Goal: Information Seeking & Learning: Learn about a topic

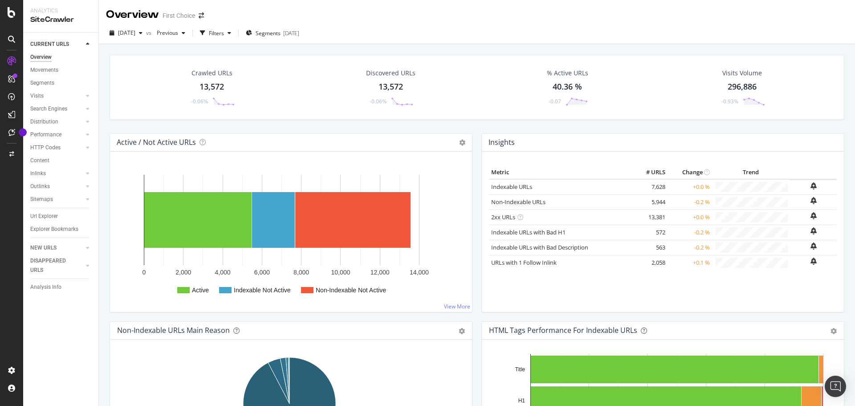
drag, startPoint x: 60, startPoint y: 214, endPoint x: 207, endPoint y: 273, distance: 158.4
click at [60, 214] on link "Url Explorer" at bounding box center [61, 215] width 62 height 9
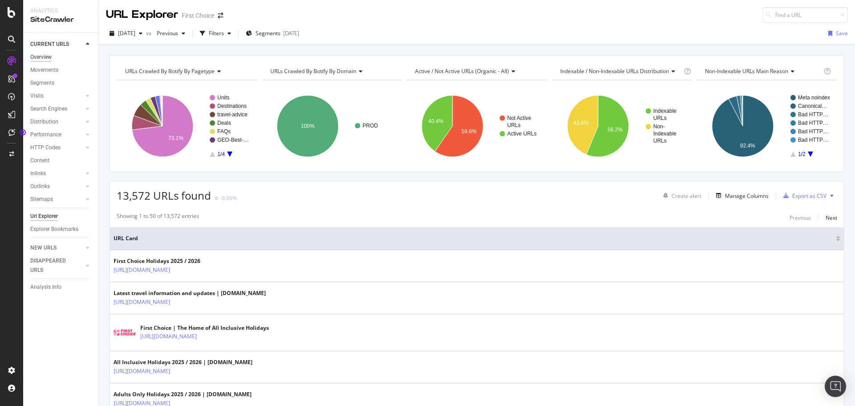
click at [41, 56] on div "Overview" at bounding box center [40, 57] width 21 height 9
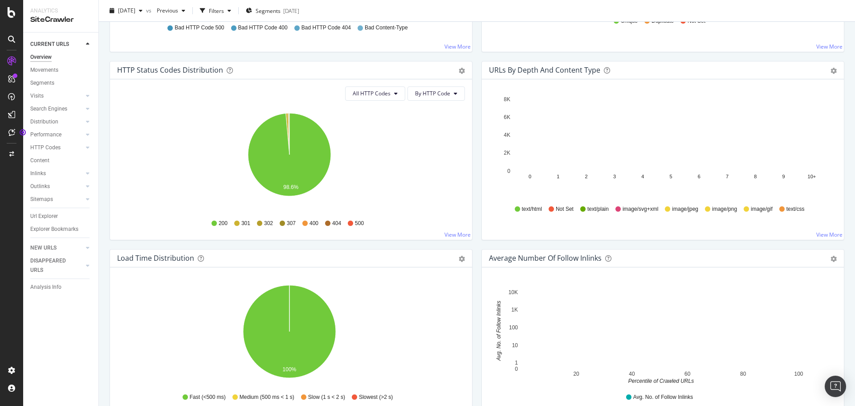
scroll to position [445, 0]
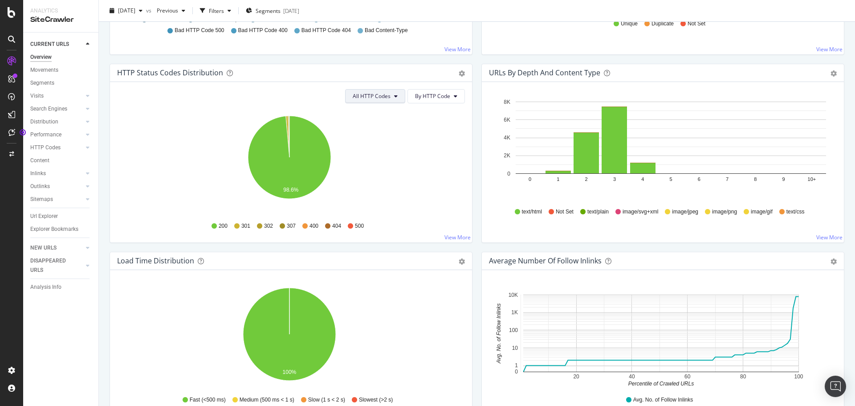
click at [374, 103] on button "All HTTP Codes" at bounding box center [375, 96] width 60 height 14
click at [366, 163] on span "3xx family" at bounding box center [373, 163] width 45 height 8
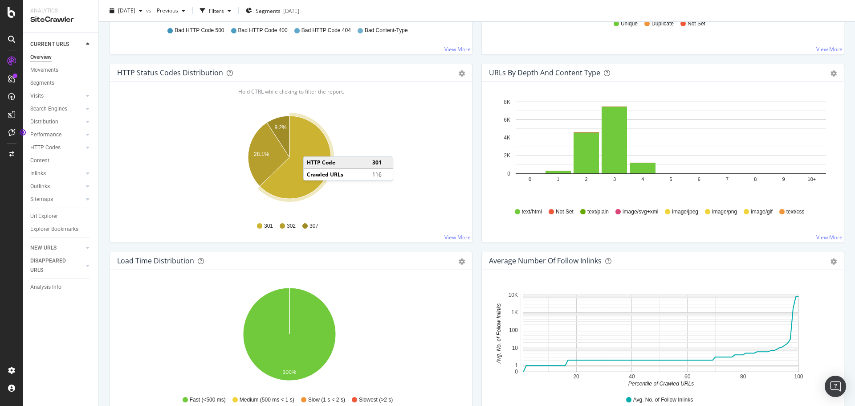
click at [312, 147] on icon "A chart." at bounding box center [295, 157] width 71 height 83
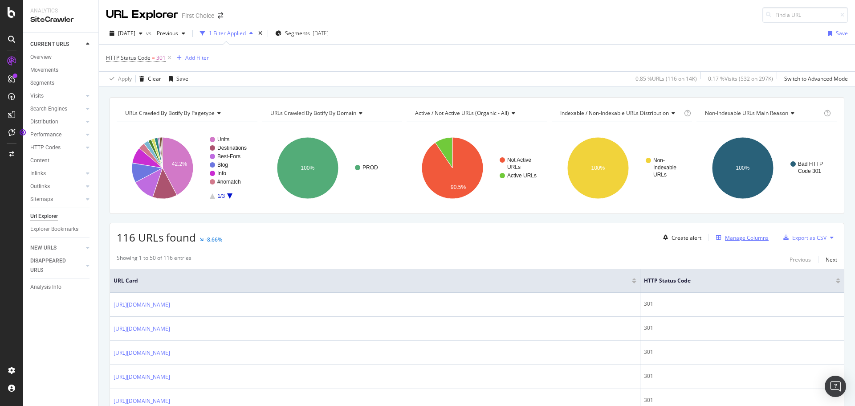
click at [725, 234] on div "Manage Columns" at bounding box center [747, 238] width 44 height 8
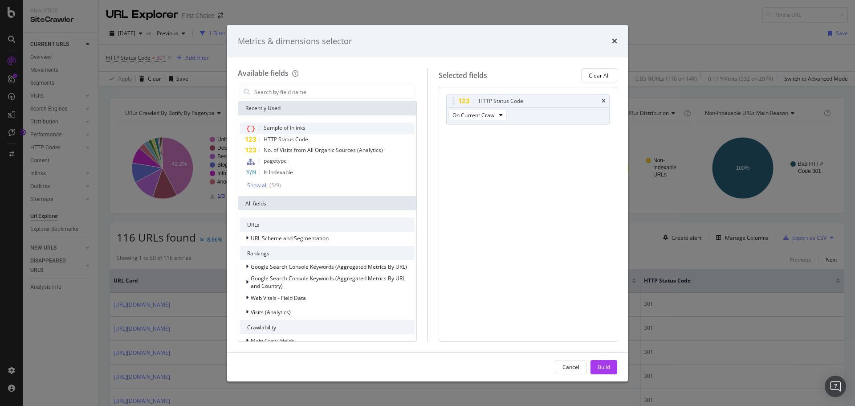
click at [329, 130] on div "Sample of Inlinks" at bounding box center [327, 128] width 174 height 12
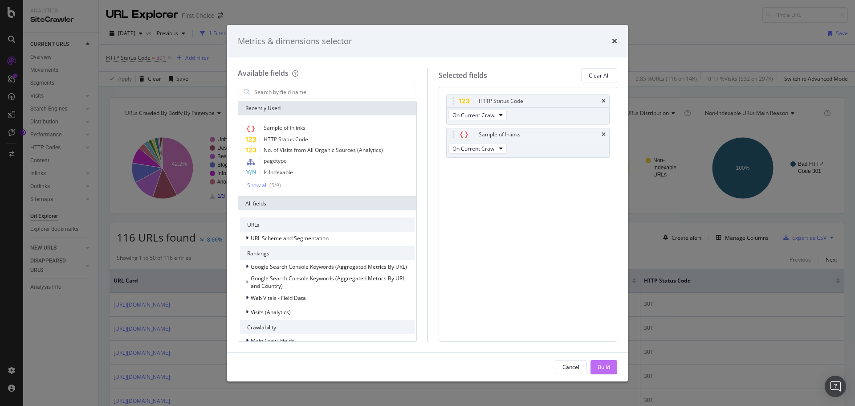
click at [595, 363] on button "Build" at bounding box center [603, 367] width 27 height 14
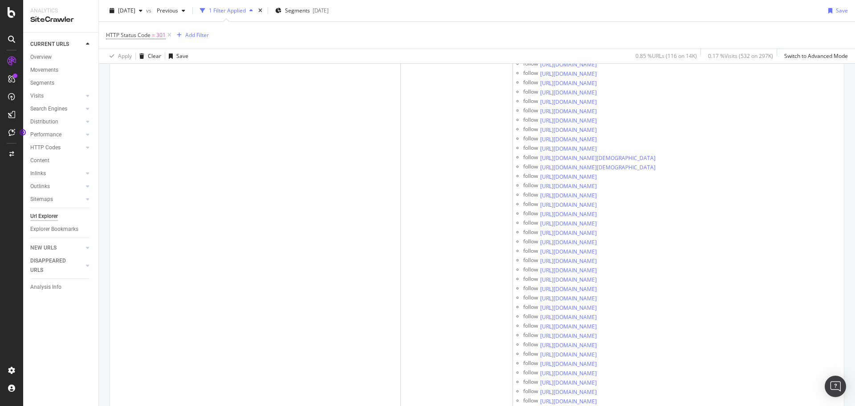
scroll to position [5876, 0]
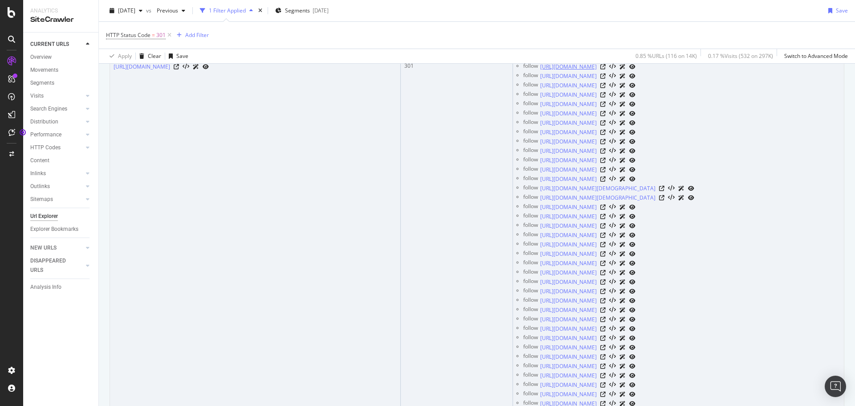
click at [596, 71] on link "[URL][DOMAIN_NAME]" at bounding box center [568, 66] width 57 height 9
click at [605, 86] on icon at bounding box center [602, 83] width 5 height 5
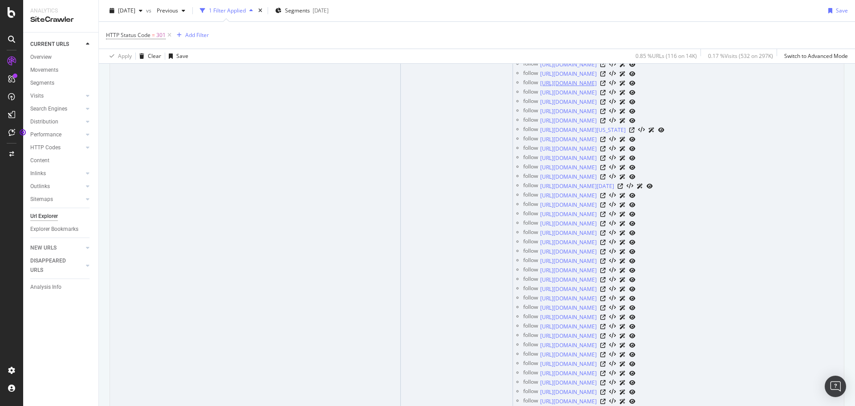
click at [596, 88] on link "[URL][DOMAIN_NAME]" at bounding box center [568, 83] width 57 height 9
click at [605, 40] on icon at bounding box center [602, 36] width 5 height 5
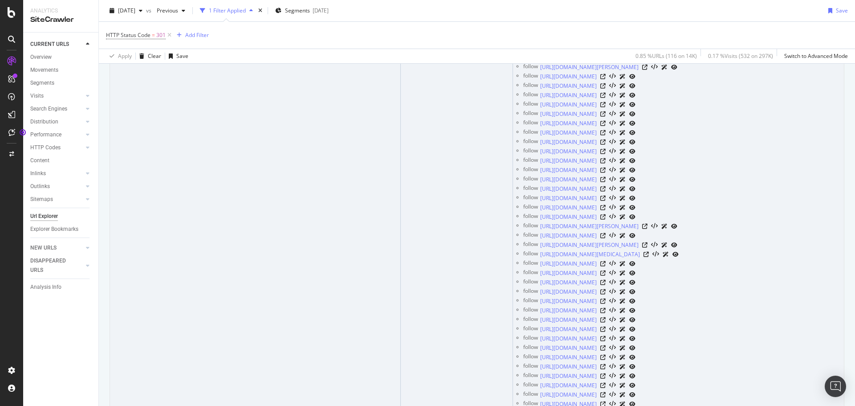
scroll to position [8235, 0]
click at [605, 47] on icon at bounding box center [602, 44] width 5 height 5
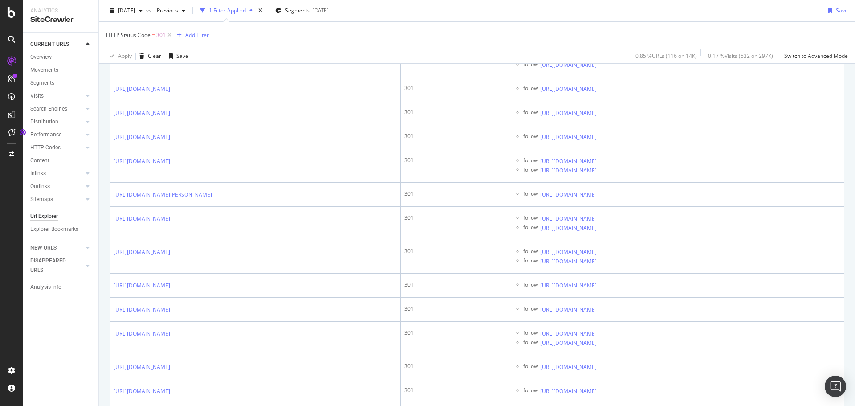
scroll to position [8858, 0]
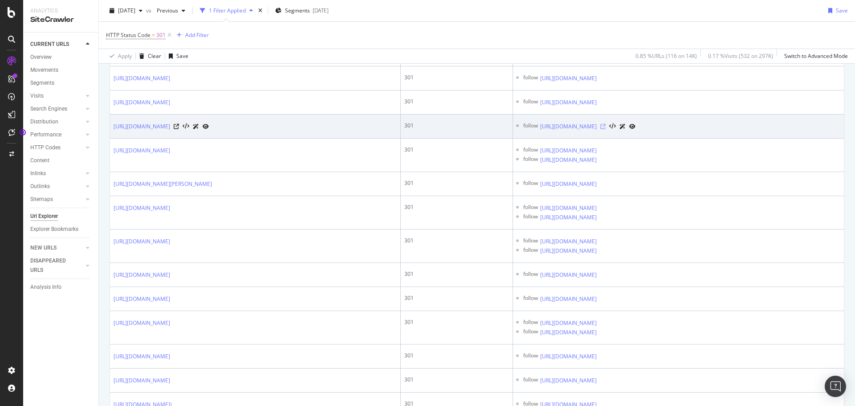
click at [605, 129] on icon at bounding box center [602, 126] width 5 height 5
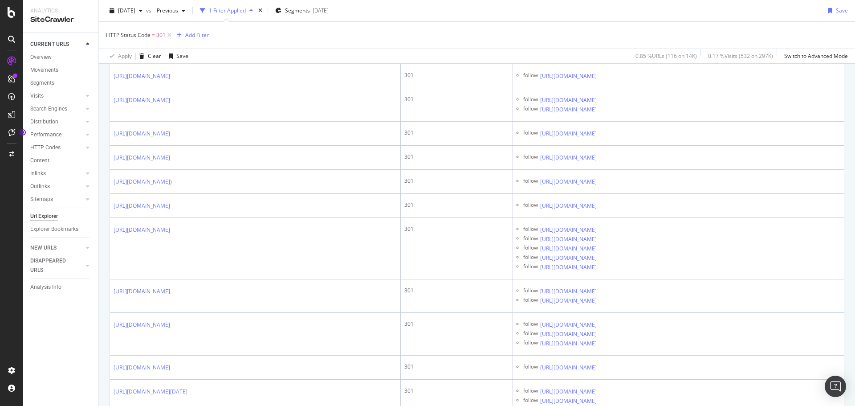
scroll to position [9125, 0]
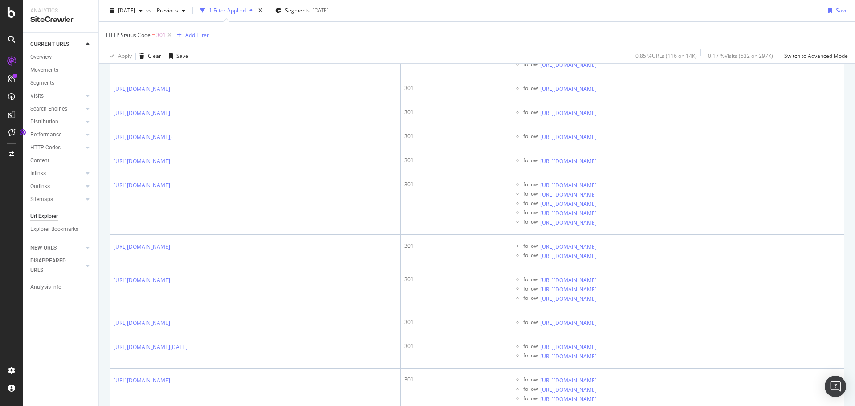
click at [605, 10] on icon at bounding box center [602, 7] width 5 height 5
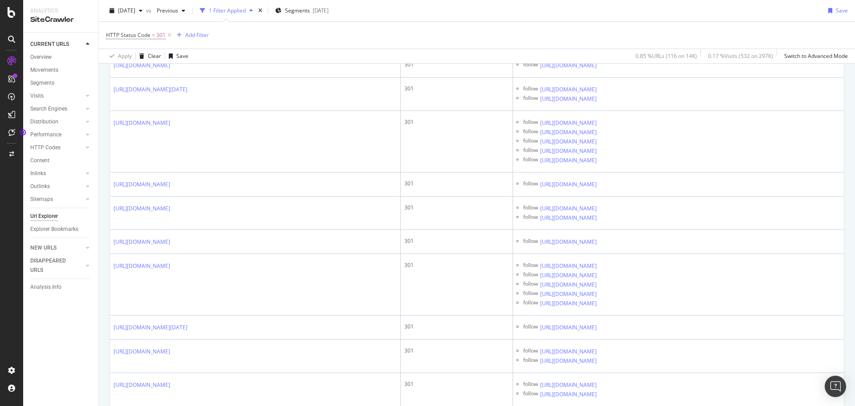
scroll to position [9392, 0]
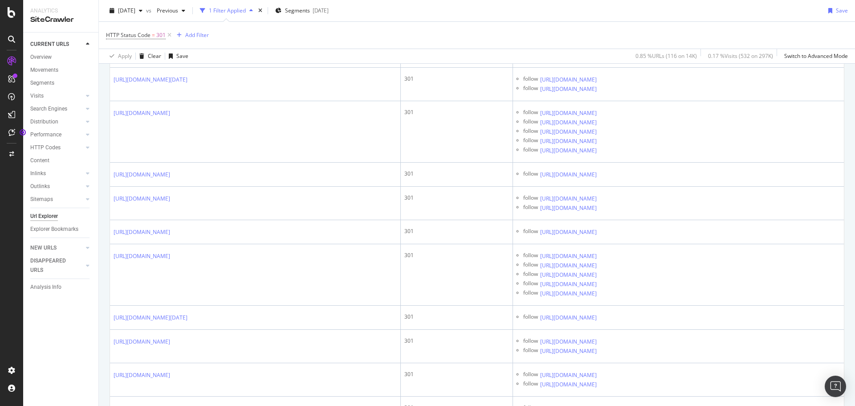
click at [605, 25] on icon at bounding box center [602, 22] width 5 height 5
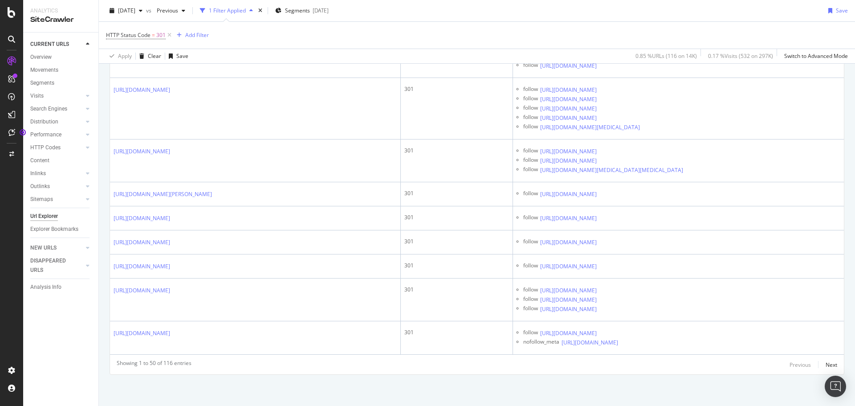
scroll to position [10183, 0]
drag, startPoint x: 827, startPoint y: 366, endPoint x: 370, endPoint y: 279, distance: 465.8
click at [827, 366] on div "Next" at bounding box center [831, 365] width 12 height 8
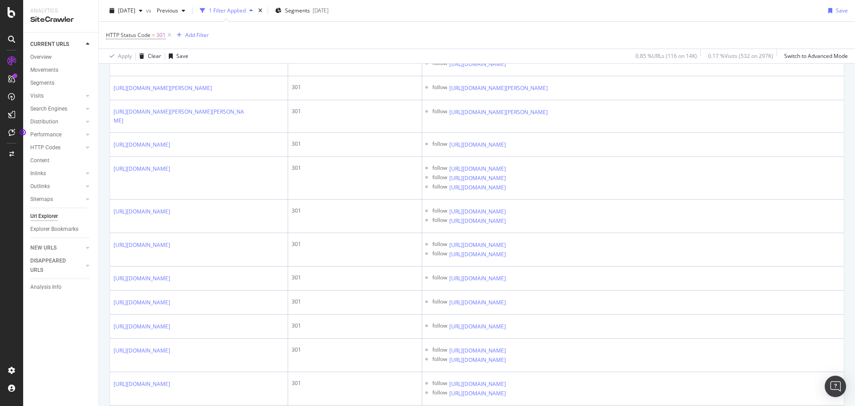
scroll to position [1469, 0]
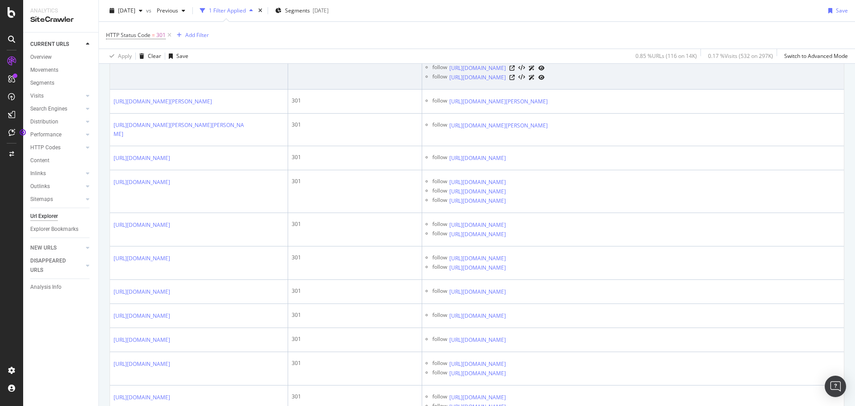
click at [515, 52] on icon at bounding box center [511, 49] width 5 height 5
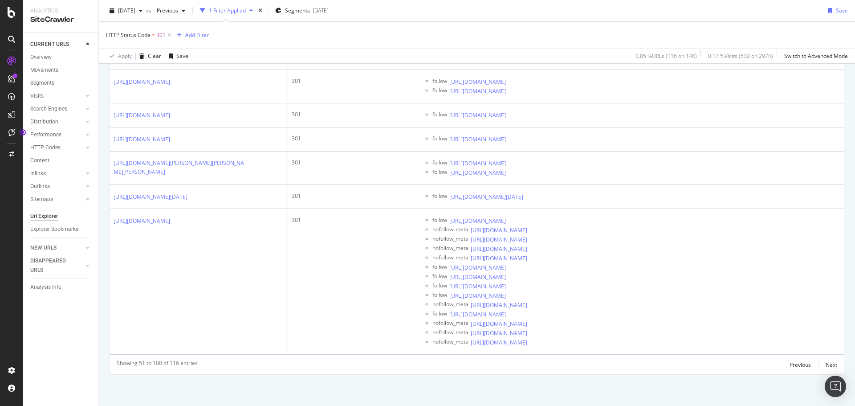
scroll to position [2022, 0]
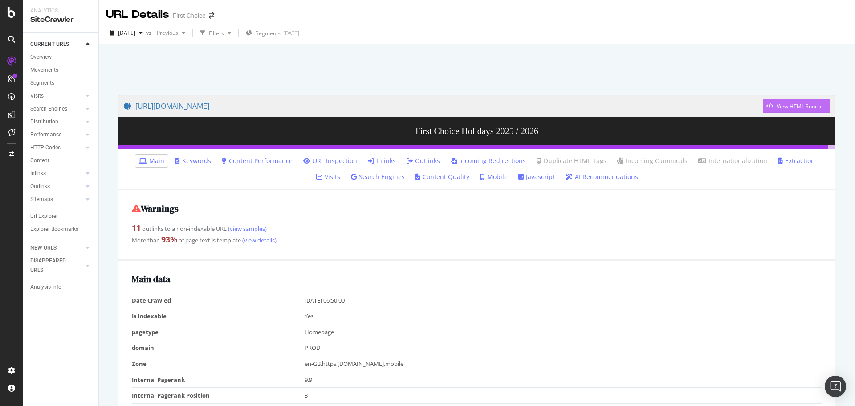
click at [766, 101] on div "View HTML Source" at bounding box center [792, 105] width 60 height 13
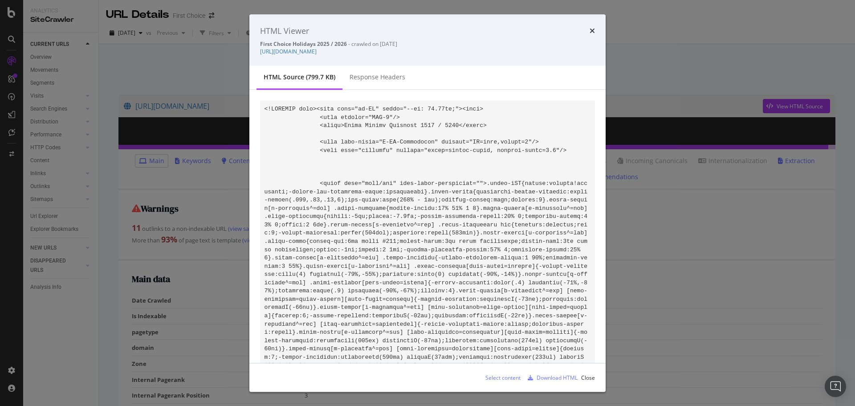
click at [548, 380] on div "Download HTML" at bounding box center [556, 377] width 41 height 8
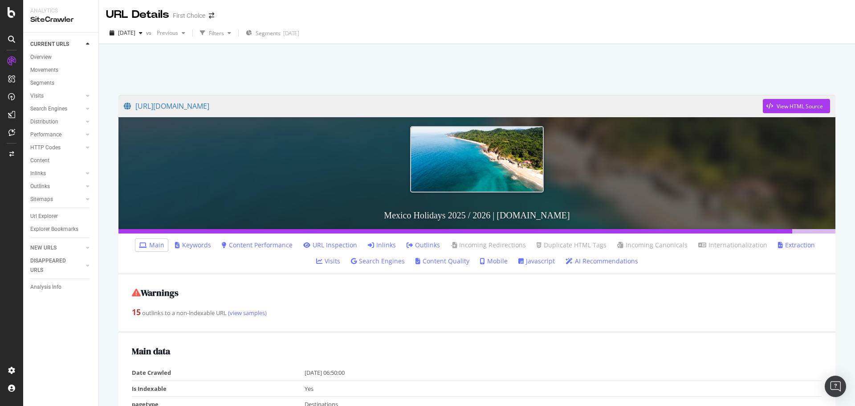
scroll to position [45, 0]
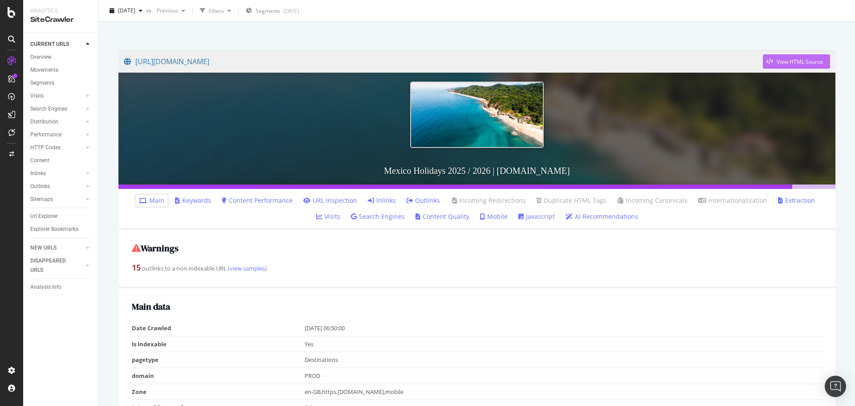
click at [766, 58] on div "View HTML Source" at bounding box center [792, 61] width 60 height 13
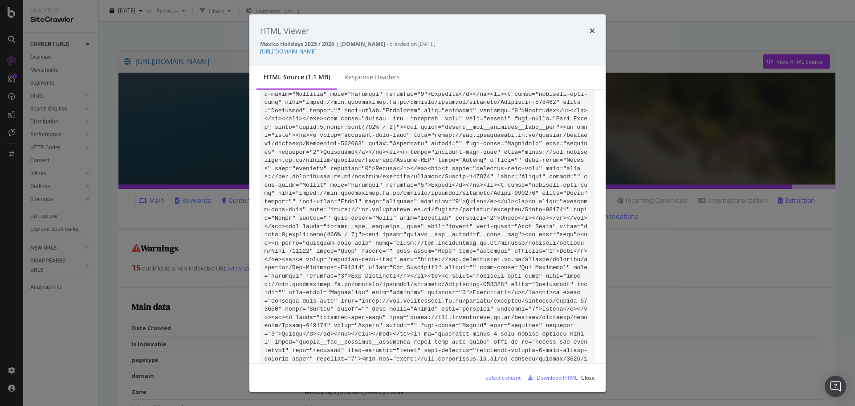
scroll to position [58790, 0]
click at [316, 54] on link "[URL][DOMAIN_NAME]" at bounding box center [288, 52] width 57 height 8
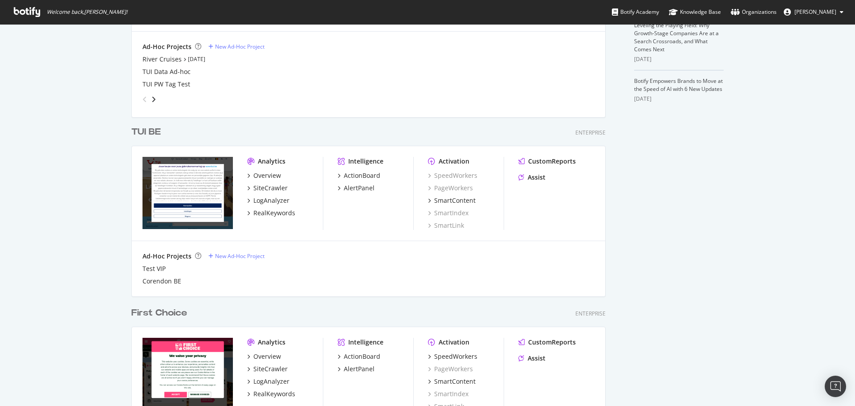
scroll to position [452, 0]
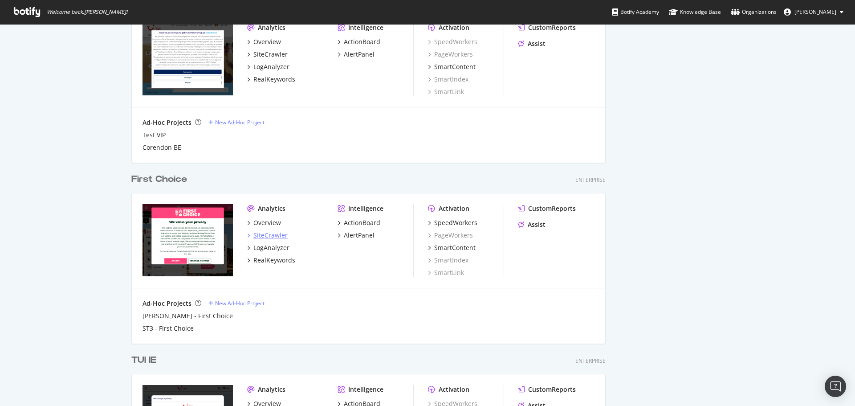
click at [265, 237] on div "SiteCrawler" at bounding box center [270, 235] width 34 height 9
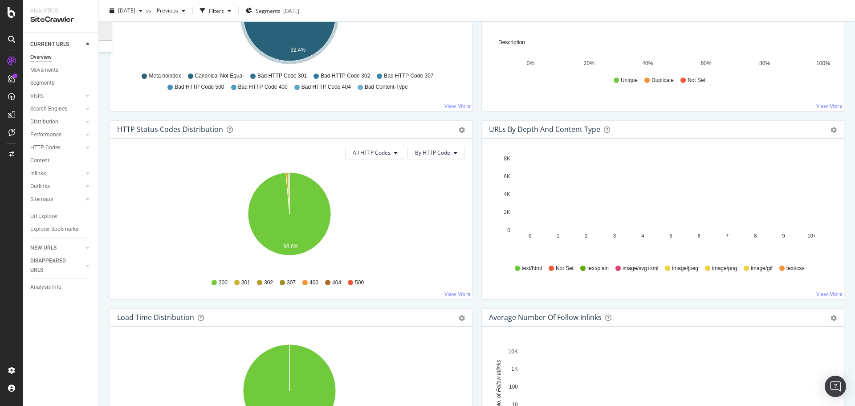
scroll to position [401, 0]
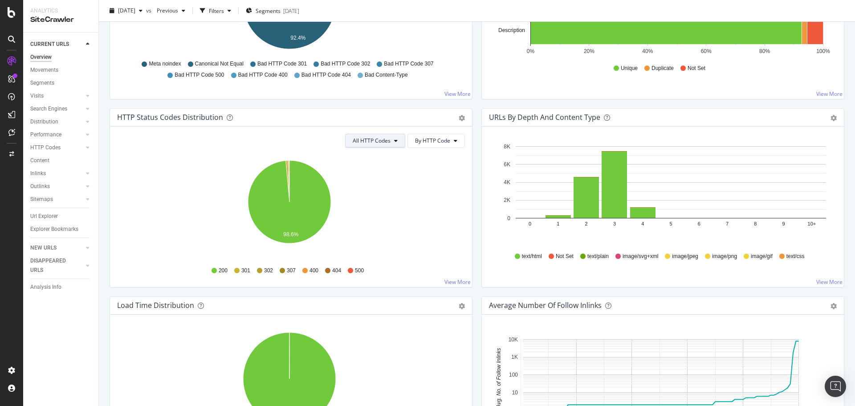
click at [367, 145] on button "All HTTP Codes" at bounding box center [375, 141] width 60 height 14
click at [366, 211] on span "3xx family" at bounding box center [373, 208] width 45 height 8
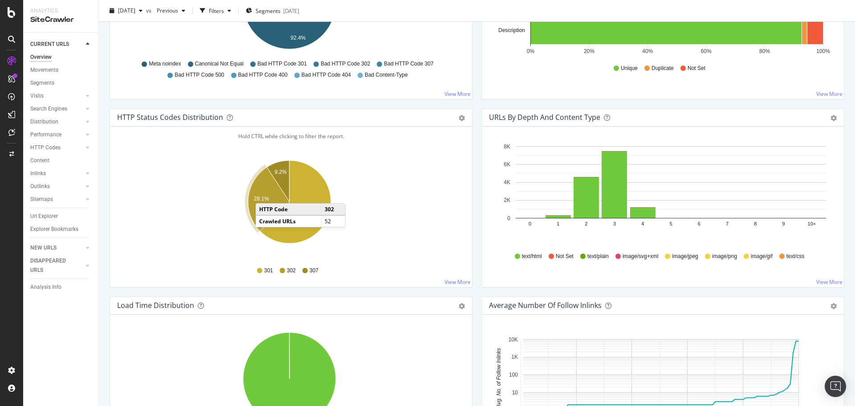
click at [264, 194] on icon "A chart." at bounding box center [268, 199] width 41 height 64
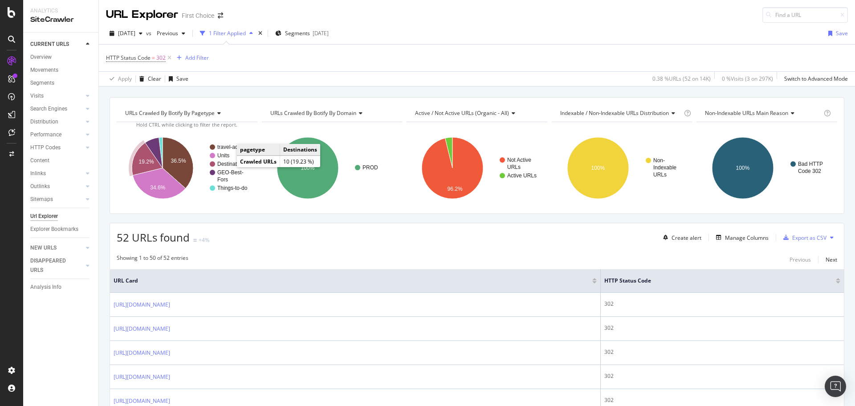
click at [228, 165] on text "Destinations" at bounding box center [231, 164] width 29 height 6
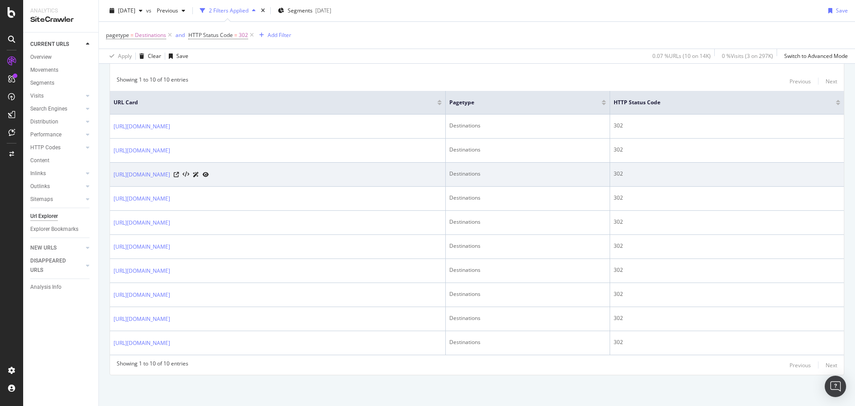
scroll to position [178, 0]
